Goal: Entertainment & Leisure: Browse casually

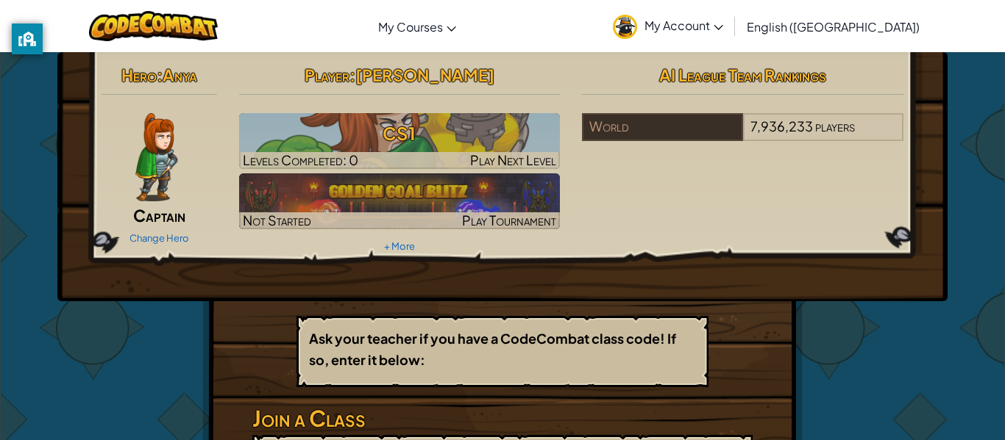
click at [637, 31] on img at bounding box center [625, 27] width 24 height 24
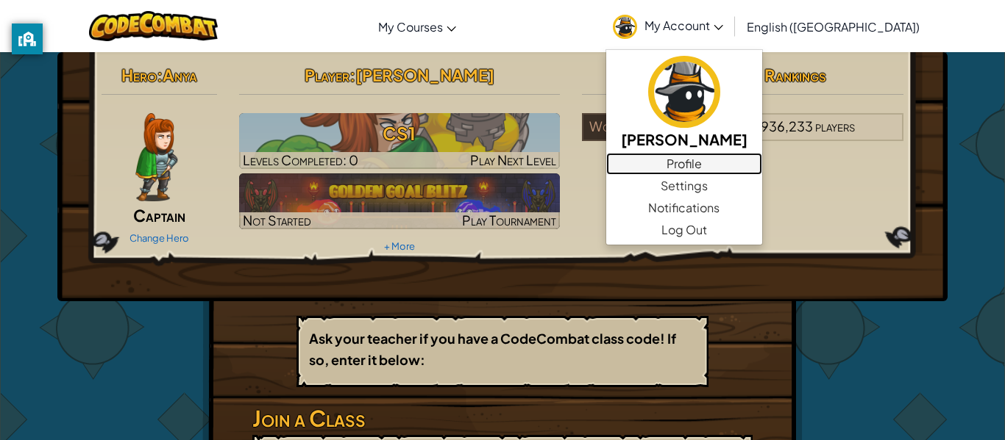
click at [749, 160] on link "Profile" at bounding box center [684, 164] width 156 height 22
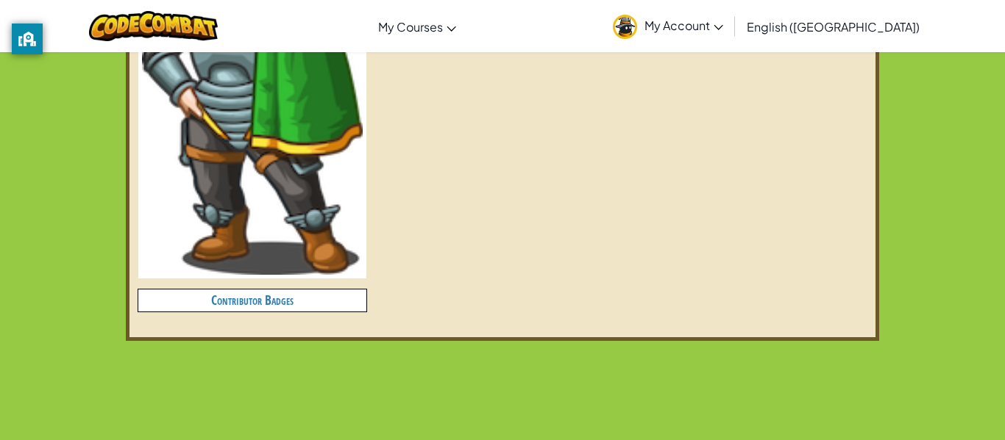
scroll to position [641, 0]
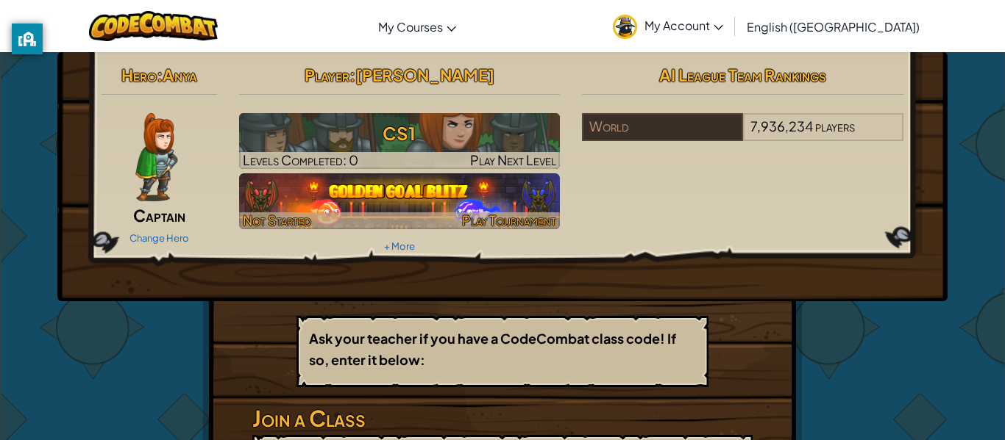
click at [358, 214] on div at bounding box center [399, 221] width 321 height 17
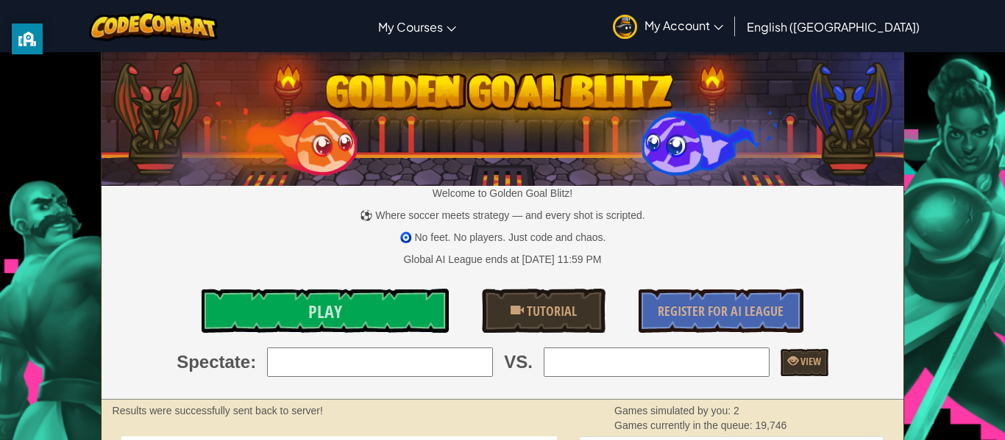
click at [345, 371] on input "search" at bounding box center [380, 362] width 226 height 29
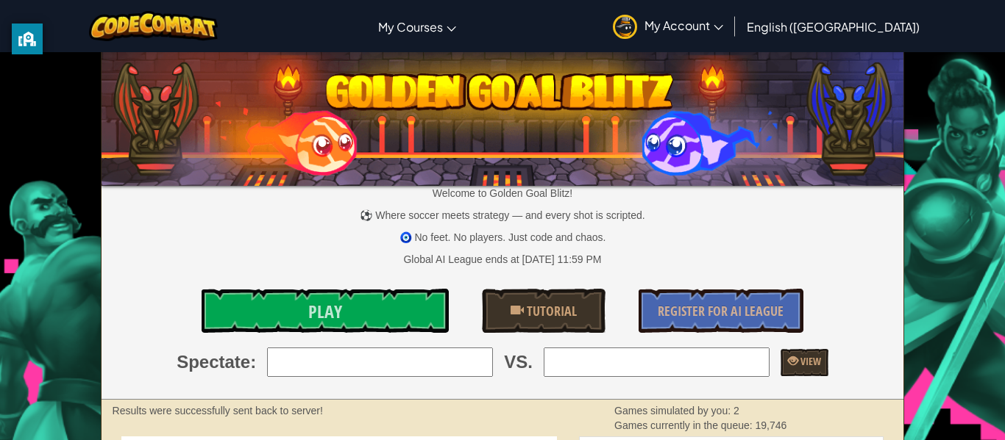
type input "9: Ben"
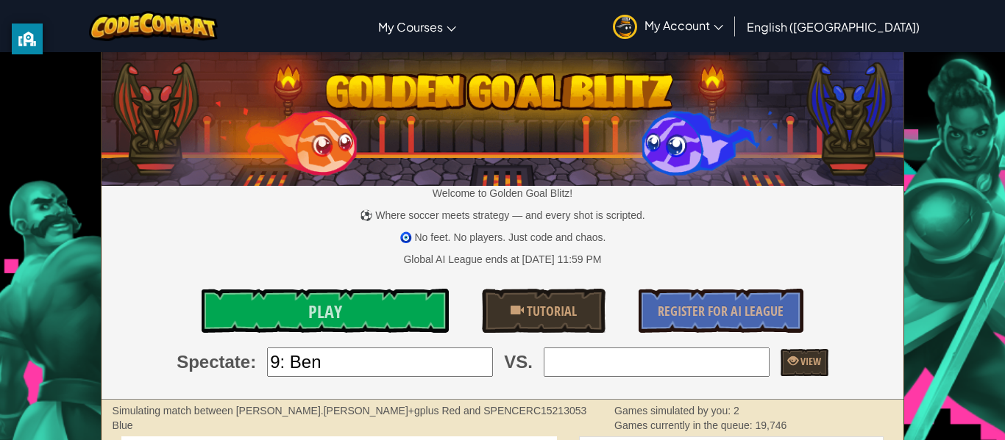
click at [664, 353] on input "search" at bounding box center [656, 362] width 226 height 29
type input "2: buddeycc"
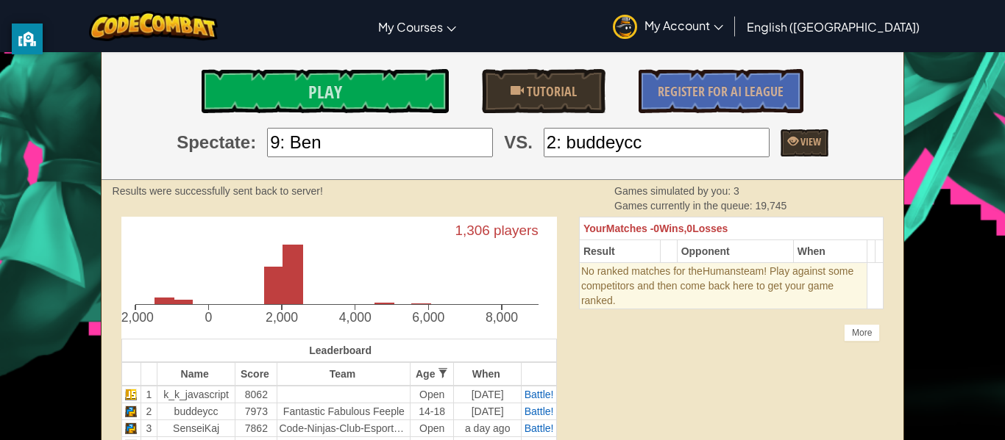
scroll to position [221, 0]
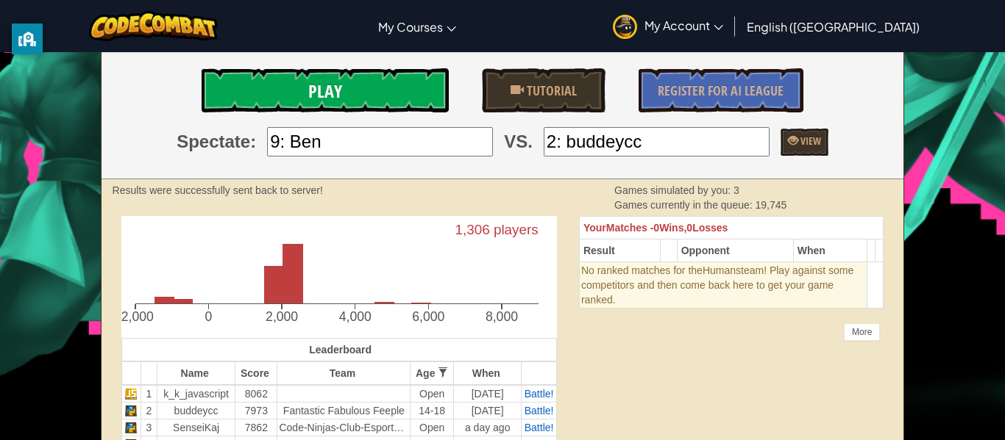
click at [357, 79] on link "Play" at bounding box center [324, 90] width 247 height 44
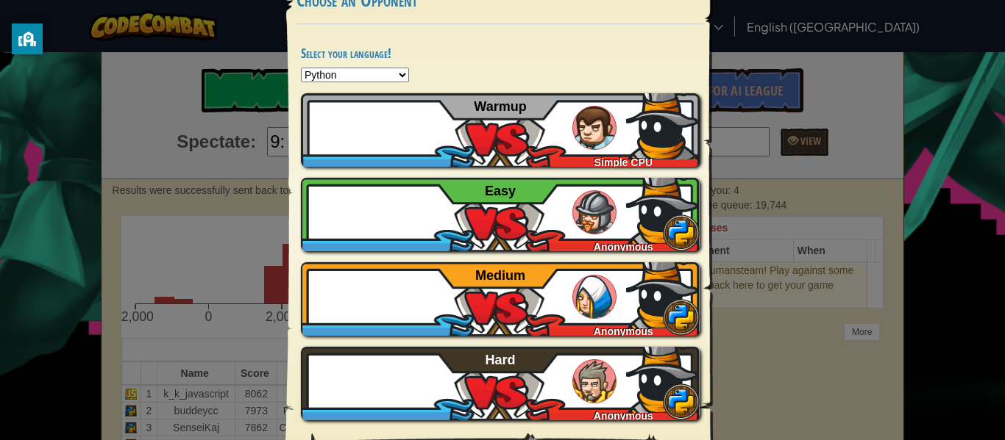
scroll to position [85, 0]
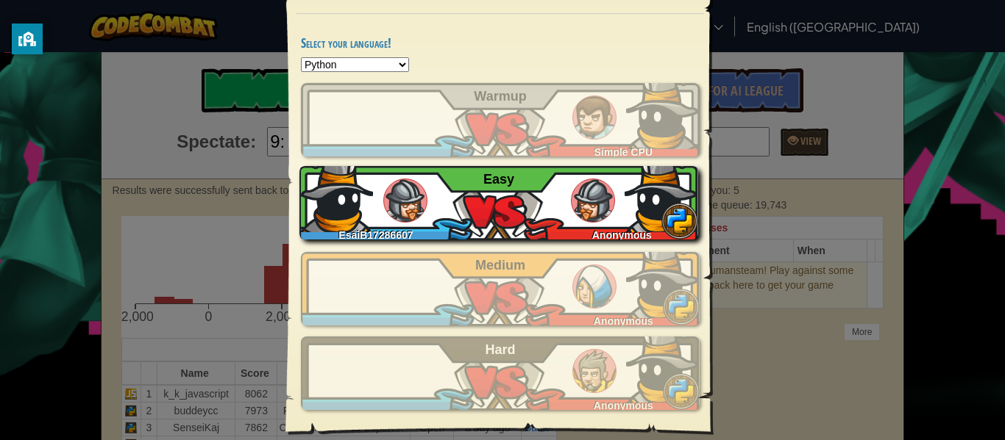
click at [658, 223] on img at bounding box center [661, 196] width 74 height 74
